Goal: Information Seeking & Learning: Learn about a topic

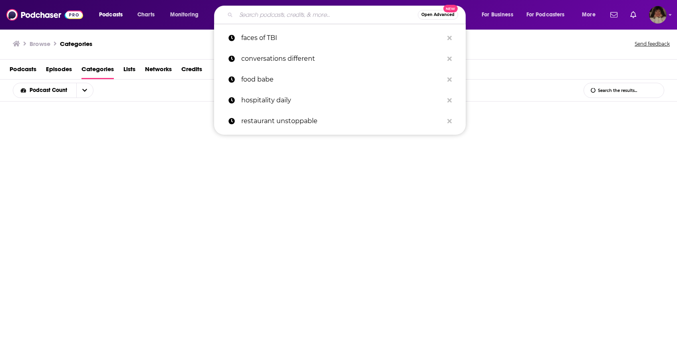
click at [296, 18] on input "Search podcasts, credits, & more..." at bounding box center [327, 14] width 182 height 13
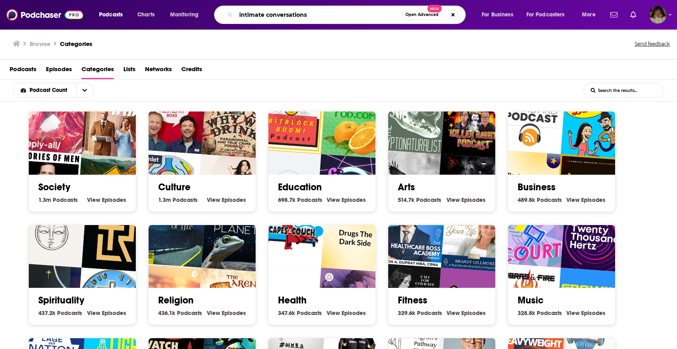
type input "intimate conversations"
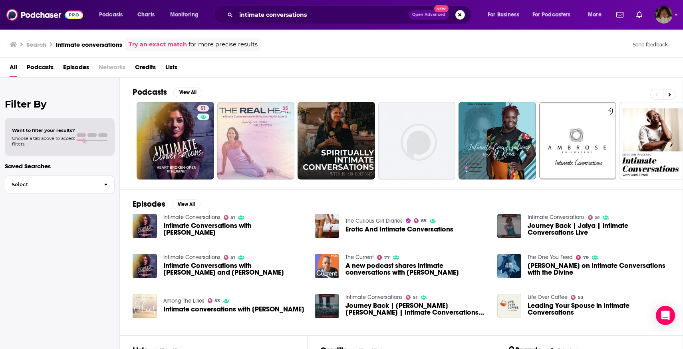
click at [174, 233] on span "Intimate Conversations with [PERSON_NAME]" at bounding box center [234, 229] width 142 height 14
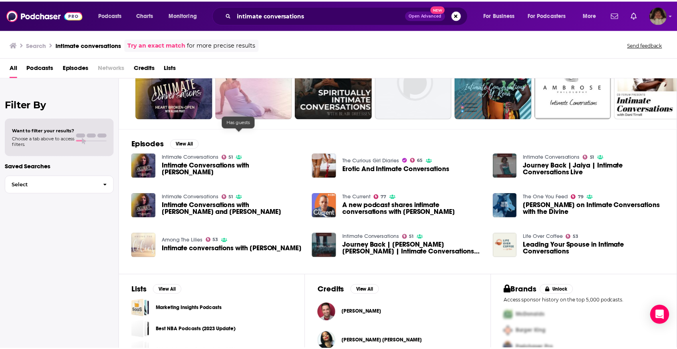
scroll to position [85, 0]
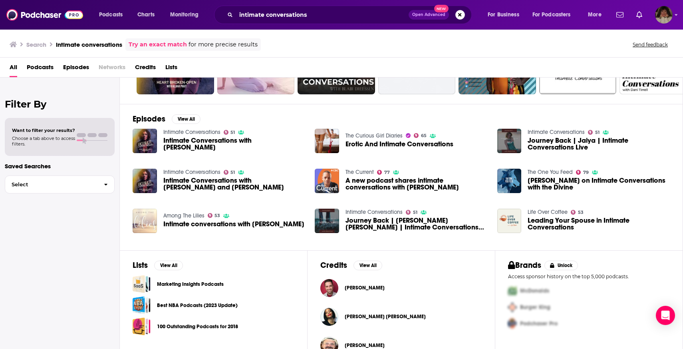
click at [206, 182] on span "Intimate Conversations with [PERSON_NAME] and [PERSON_NAME]" at bounding box center [234, 184] width 142 height 14
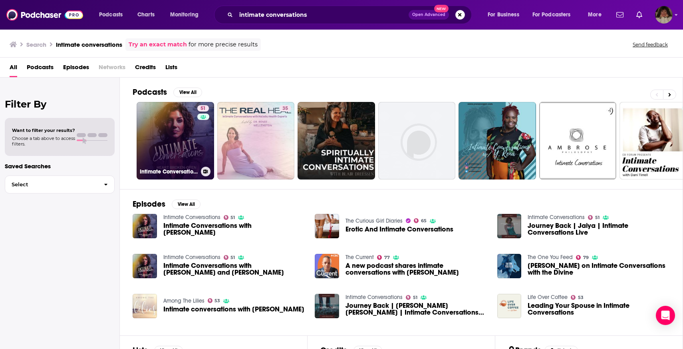
click at [186, 109] on link "51 Intimate Conversations" at bounding box center [175, 140] width 77 height 77
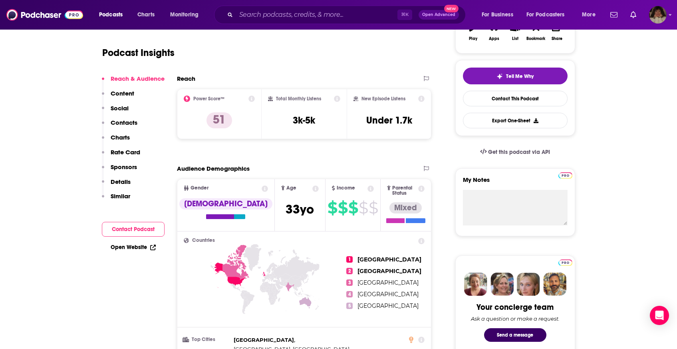
scroll to position [159, 0]
